Goal: Information Seeking & Learning: Check status

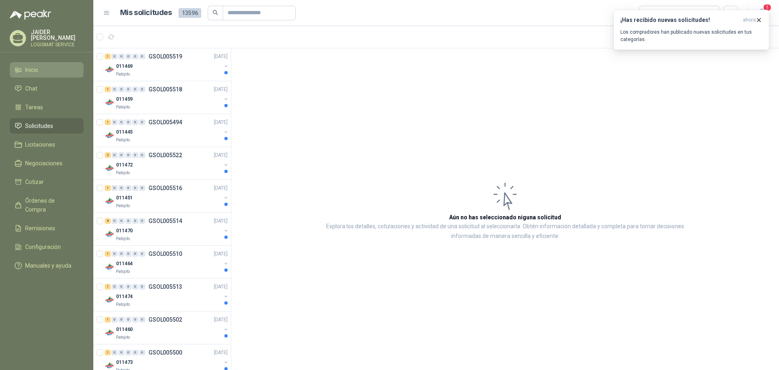
drag, startPoint x: 20, startPoint y: 66, endPoint x: 22, endPoint y: 70, distance: 4.5
click at [22, 67] on icon at bounding box center [18, 69] width 7 height 7
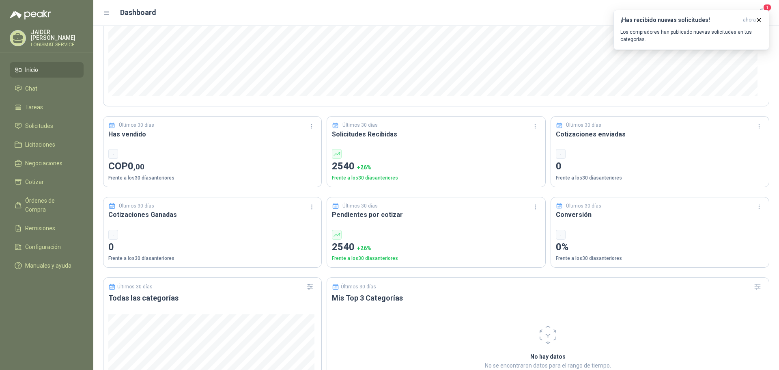
scroll to position [162, 0]
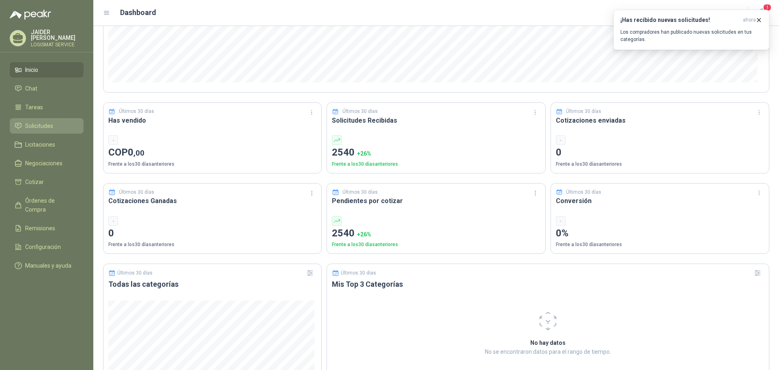
click at [52, 121] on span "Solicitudes" at bounding box center [39, 125] width 28 height 9
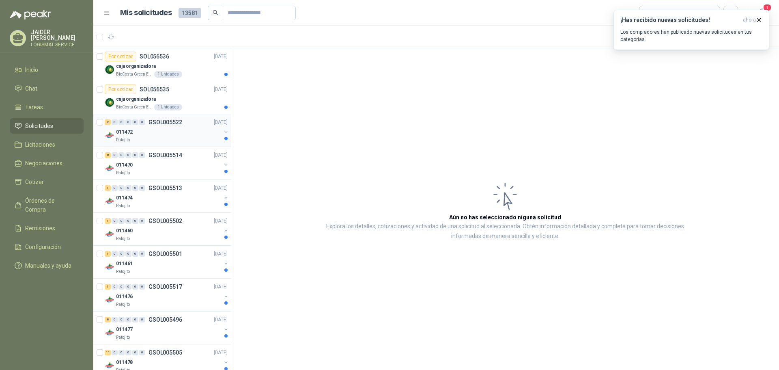
click at [186, 140] on div "Patojito" at bounding box center [168, 140] width 105 height 6
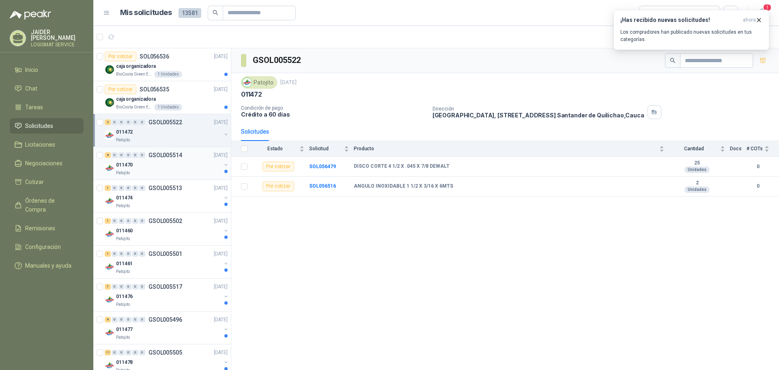
click at [163, 158] on div "8 0 0 0 0 0 GSOL005514 [DATE]" at bounding box center [167, 155] width 125 height 10
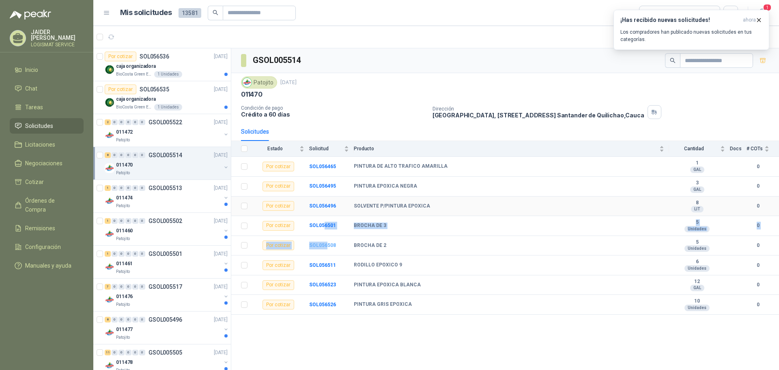
click at [326, 246] on tbody "Por cotizar SOL056465 PINTURA DE ALTO TRAFICO AMARILLA 1 GAL 0 Por cotizar SOL0…" at bounding box center [505, 236] width 548 height 158
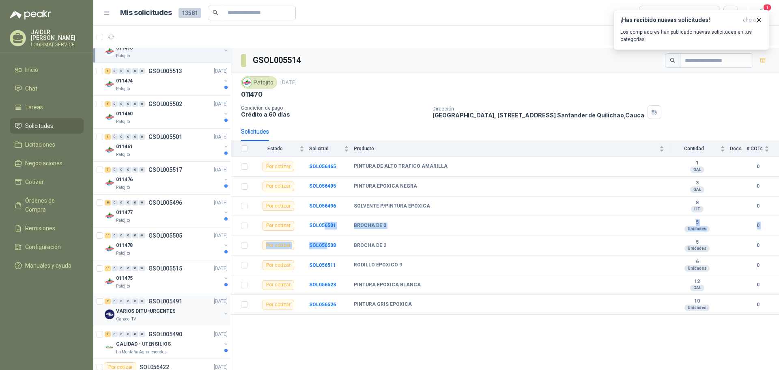
scroll to position [162, 0]
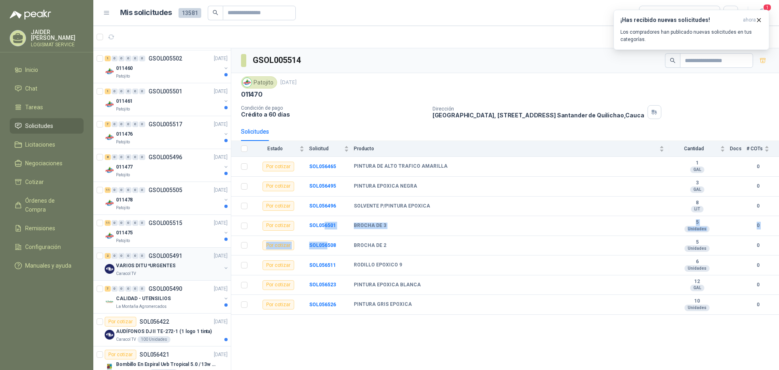
click at [180, 266] on div "VARIOS DITU *URGENTES" at bounding box center [168, 266] width 105 height 10
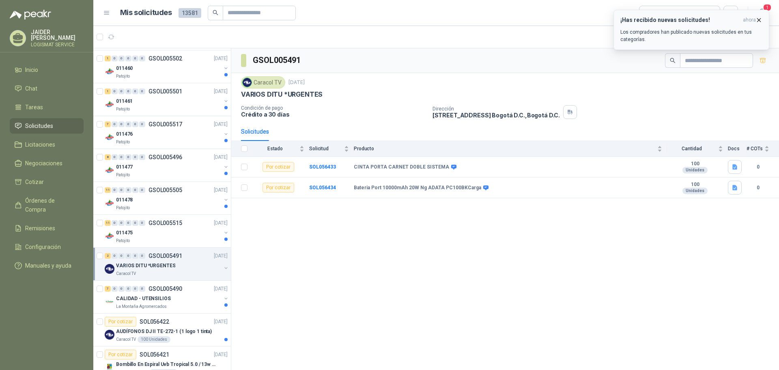
drag, startPoint x: 582, startPoint y: 54, endPoint x: 624, endPoint y: 47, distance: 42.8
click at [587, 54] on div "GSOL005491" at bounding box center [505, 60] width 548 height 25
click at [759, 19] on icon "button" at bounding box center [759, 19] width 3 height 3
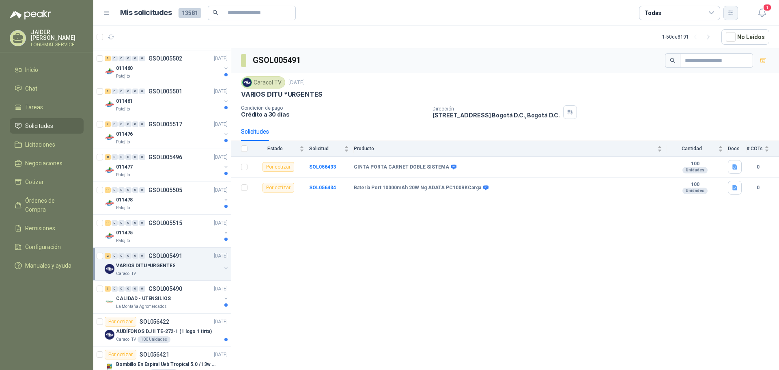
click at [736, 15] on button "button" at bounding box center [731, 13] width 15 height 15
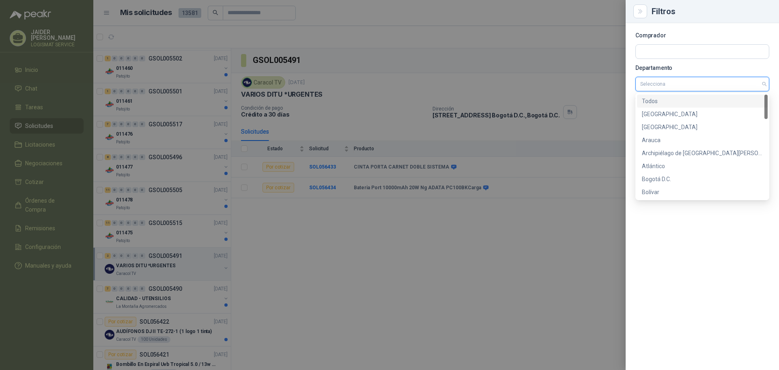
click at [677, 86] on input "search" at bounding box center [703, 84] width 124 height 14
click at [668, 177] on div "Bogotá D.C." at bounding box center [702, 179] width 121 height 9
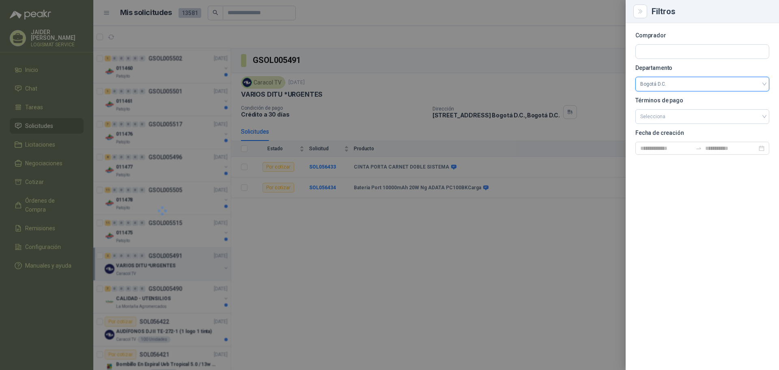
click at [407, 67] on div at bounding box center [389, 185] width 779 height 370
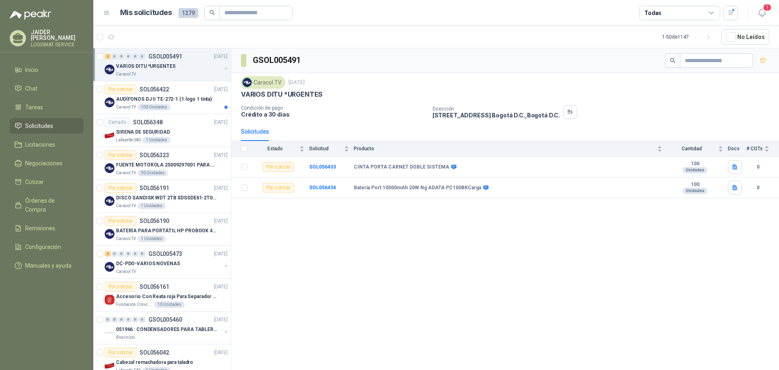
click at [158, 71] on div "VARIOS DITU *URGENTES" at bounding box center [168, 66] width 105 height 10
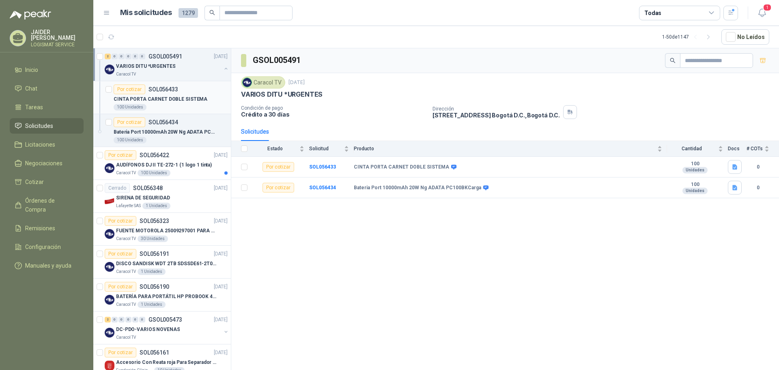
click at [181, 106] on div "100 Unidades" at bounding box center [171, 107] width 114 height 6
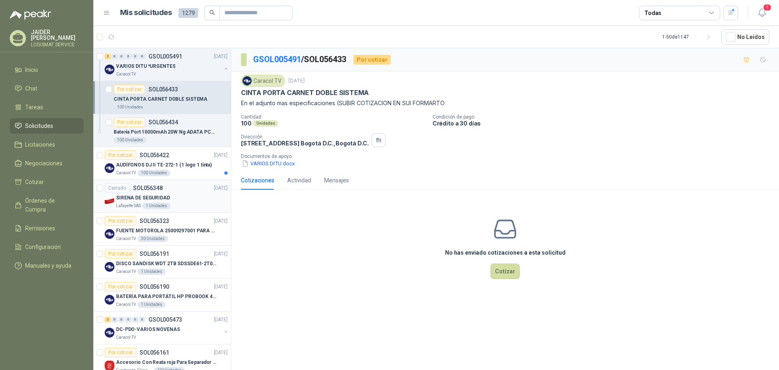
click at [176, 200] on div "SIRENA DE SEGURIDAD" at bounding box center [172, 198] width 112 height 10
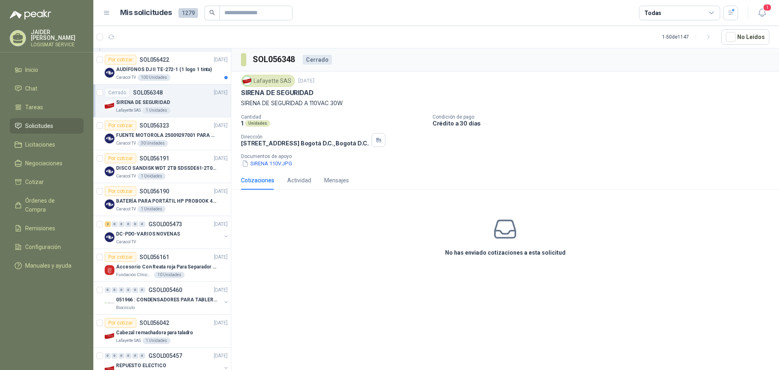
scroll to position [78, 0]
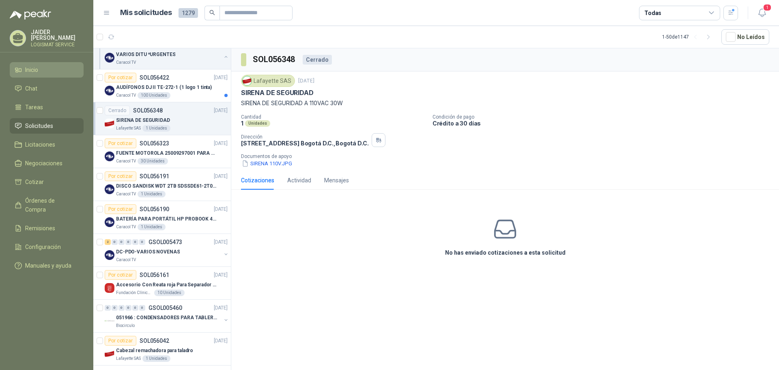
click at [27, 72] on span "Inicio" at bounding box center [31, 69] width 13 height 9
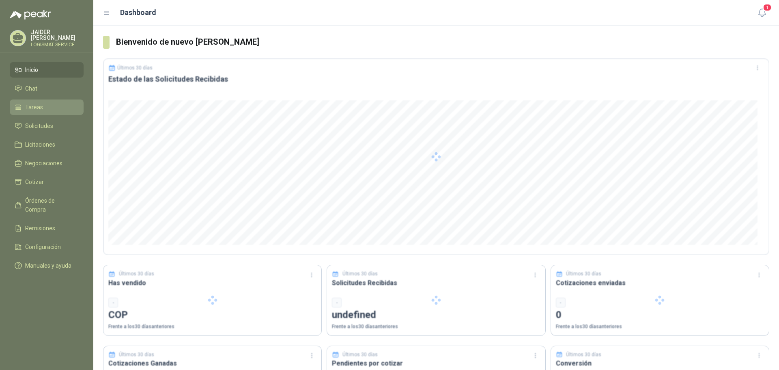
click at [45, 105] on li "Tareas" at bounding box center [47, 107] width 64 height 9
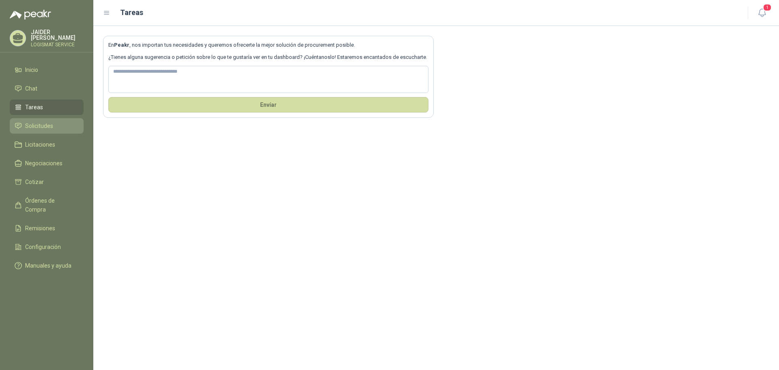
click at [48, 123] on span "Solicitudes" at bounding box center [39, 125] width 28 height 9
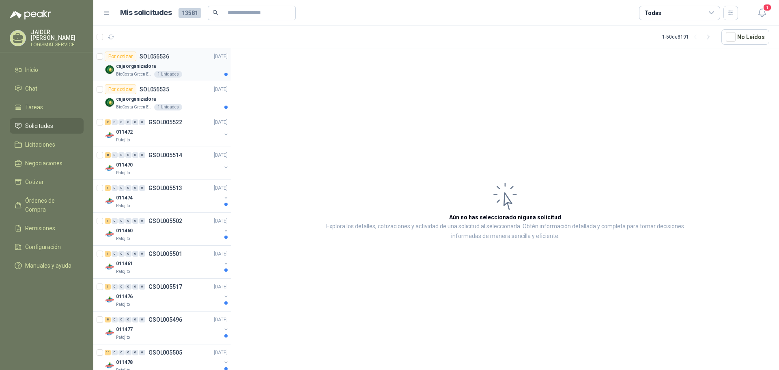
click at [197, 68] on div "caja organizadora" at bounding box center [172, 66] width 112 height 10
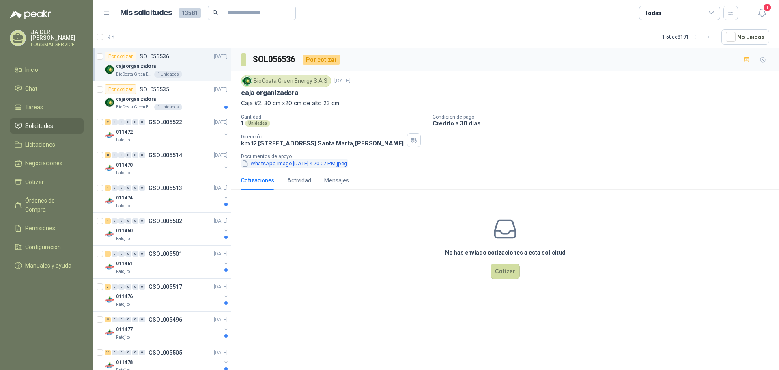
click at [298, 168] on button "WhatsApp Image [DATE] 4.20.07 PM.jpeg" at bounding box center [294, 163] width 107 height 9
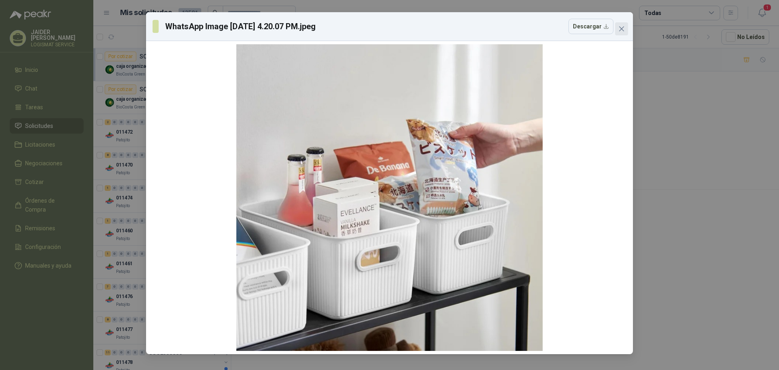
click at [626, 29] on span "Close" at bounding box center [621, 29] width 13 height 6
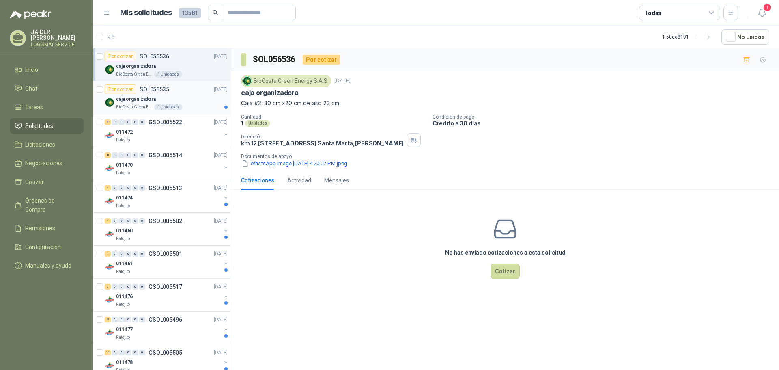
click at [179, 97] on div "caja organizadora" at bounding box center [172, 99] width 112 height 10
click at [293, 159] on p "Documentos de apoyo" at bounding box center [508, 156] width 535 height 6
click at [293, 168] on button "WhatsApp Image [DATE] 4.20.07 PM.jpeg" at bounding box center [294, 163] width 107 height 9
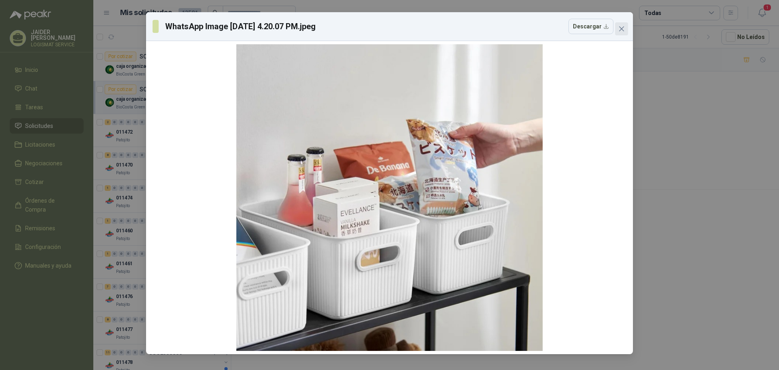
click at [622, 29] on icon "close" at bounding box center [621, 28] width 5 height 5
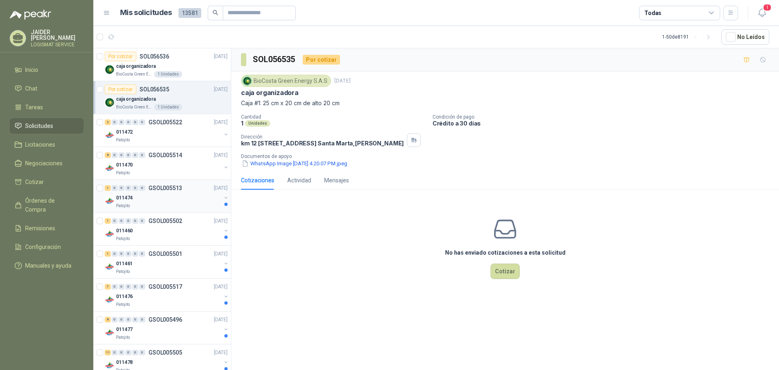
click at [153, 195] on div "011474" at bounding box center [168, 198] width 105 height 10
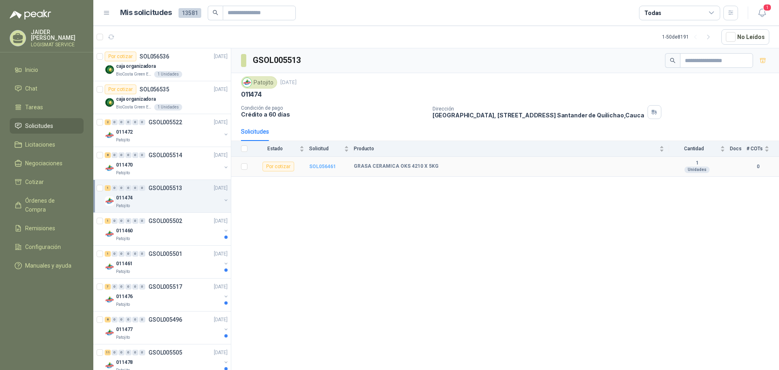
click at [326, 168] on b "SOL056461" at bounding box center [322, 167] width 27 height 6
